Goal: Task Accomplishment & Management: Use online tool/utility

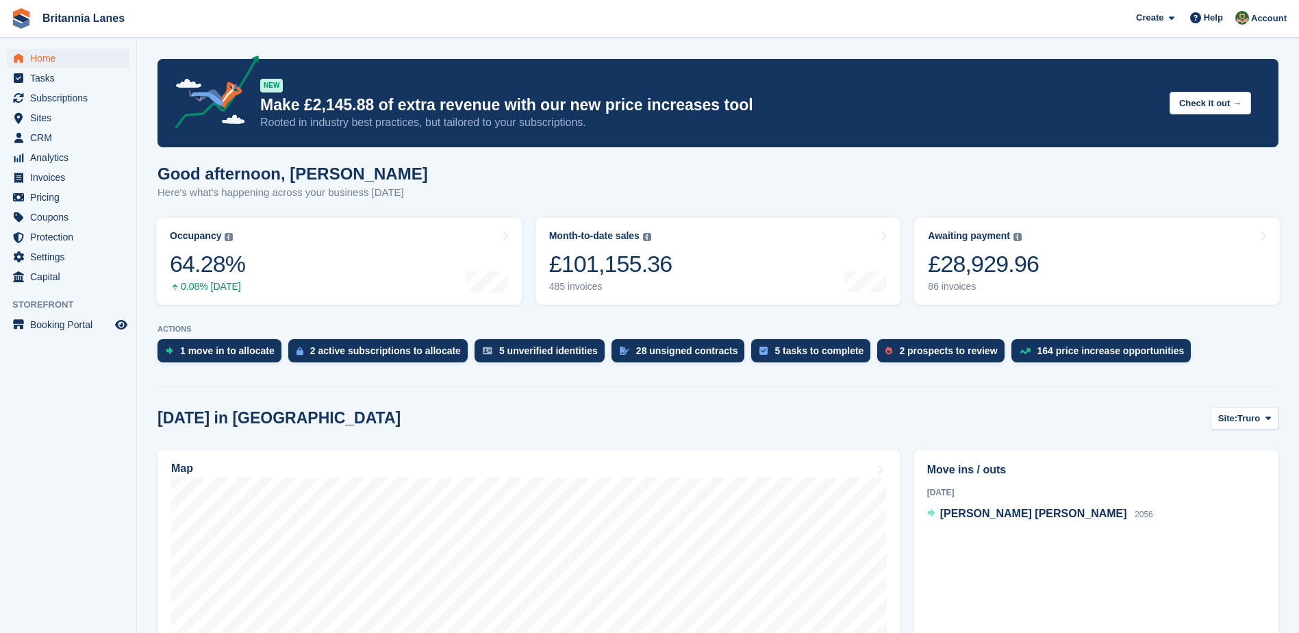
click at [50, 102] on span "Subscriptions" at bounding box center [71, 97] width 82 height 19
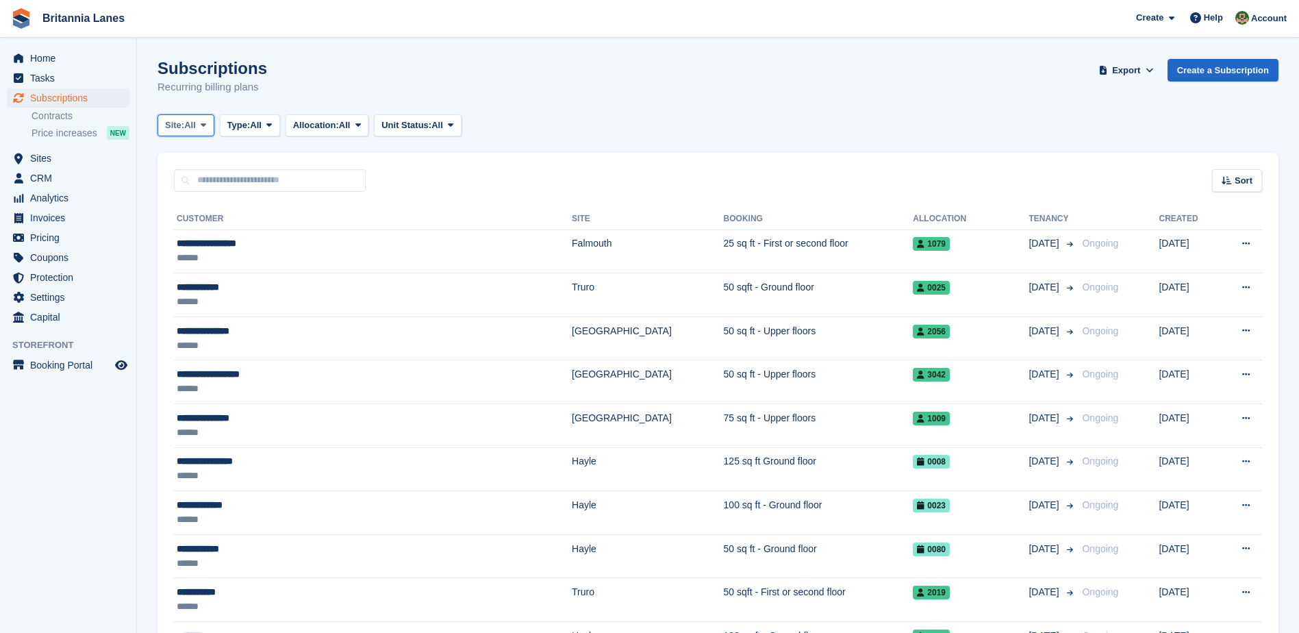
click at [205, 127] on icon at bounding box center [203, 124] width 5 height 9
click at [202, 206] on link "Falmouth" at bounding box center [225, 206] width 123 height 25
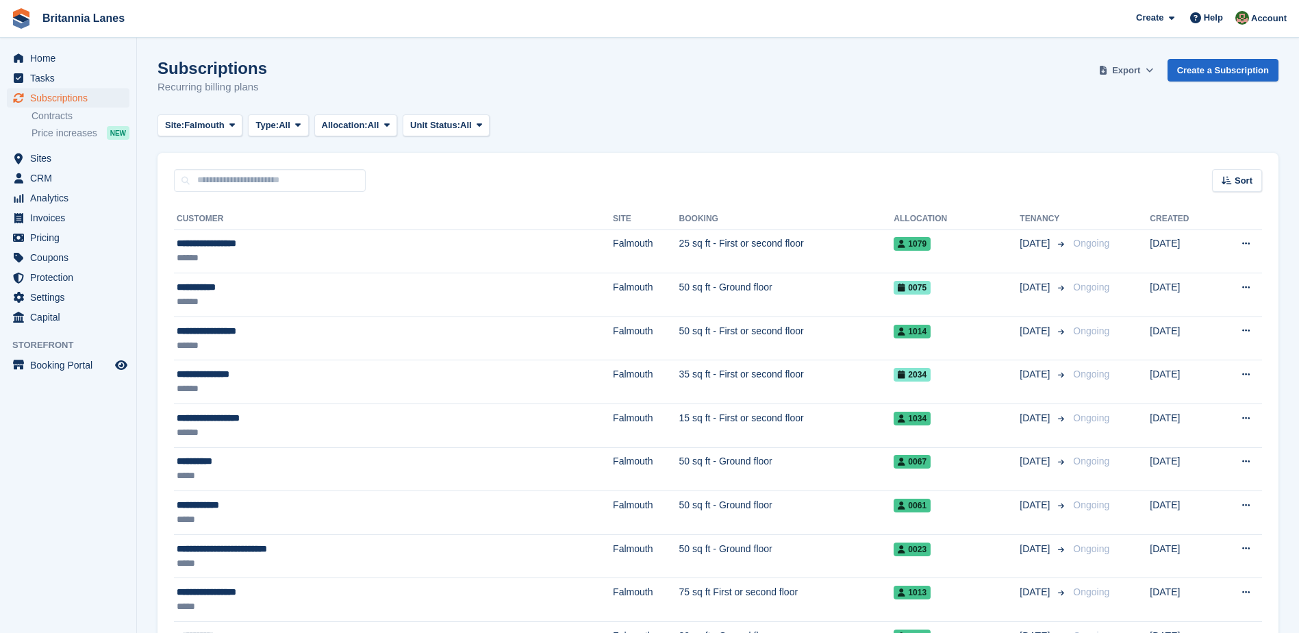
click at [1129, 68] on span "Export" at bounding box center [1126, 71] width 28 height 14
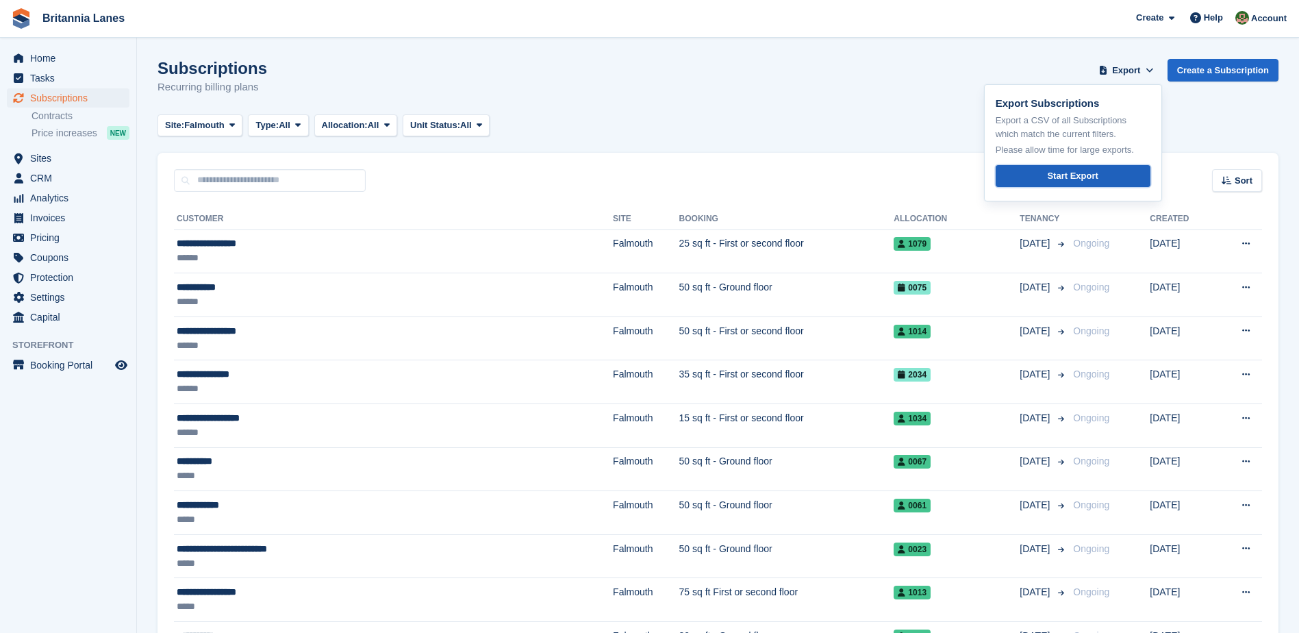
click at [1043, 173] on link "Start Export" at bounding box center [1072, 176] width 155 height 23
